Goal: Find specific page/section: Locate a particular part of the current website

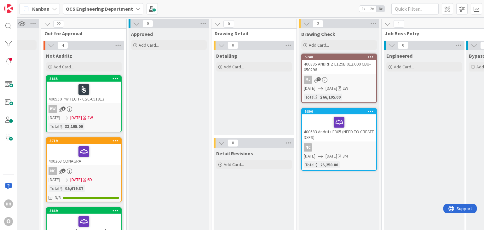
scroll to position [0, 397]
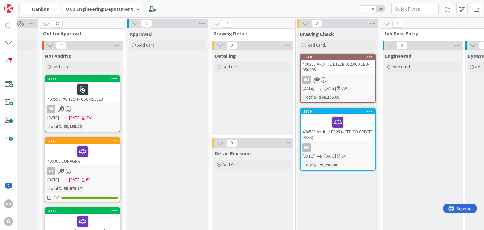
click at [364, 131] on div "400583 Andritz E305 (NEED TO CREATE DXFS)" at bounding box center [337, 127] width 74 height 27
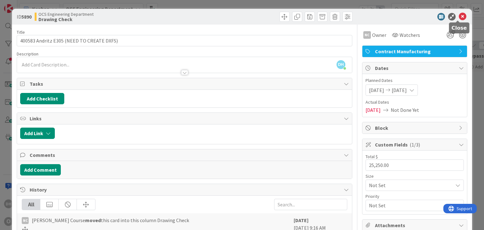
click at [458, 17] on icon at bounding box center [462, 17] width 8 height 8
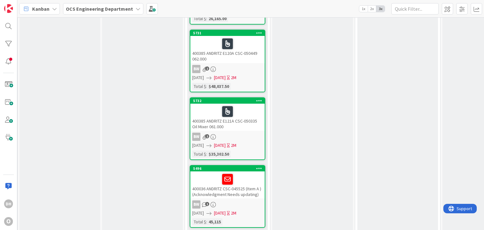
scroll to position [724, 252]
